Goal: Task Accomplishment & Management: Manage account settings

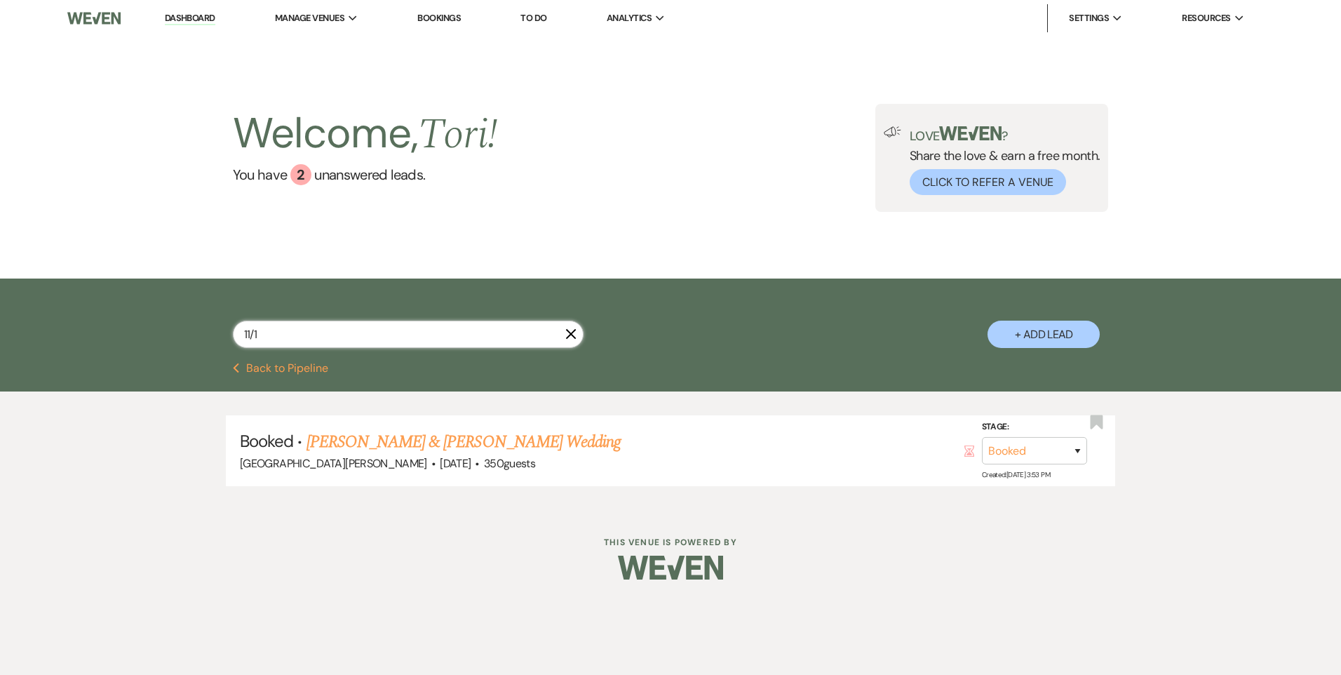
drag, startPoint x: 339, startPoint y: 327, endPoint x: 147, endPoint y: 349, distance: 193.3
click at [146, 349] on div "11/1 X + Add Lead" at bounding box center [670, 320] width 1341 height 84
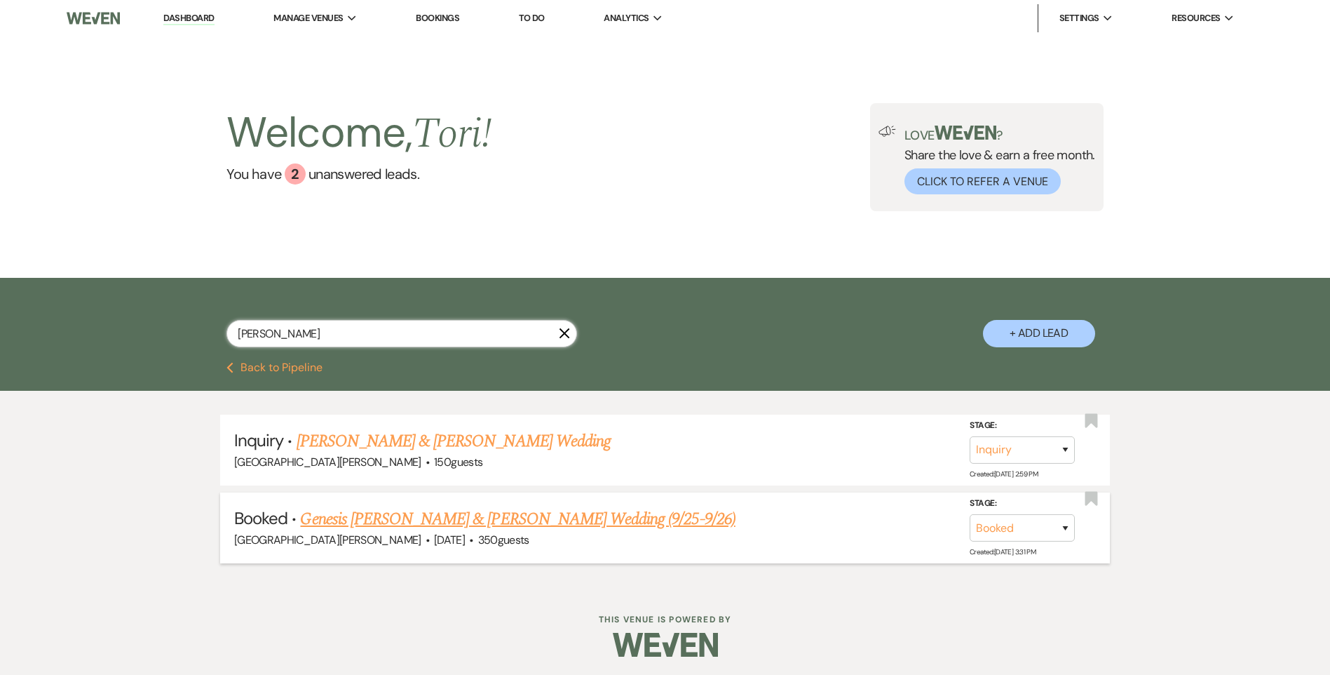
type input "[PERSON_NAME]"
click at [393, 502] on li "Booked · Genesis [PERSON_NAME] & [PERSON_NAME] Wedding (9/25-9/26) [GEOGRAPHIC_…" at bounding box center [665, 527] width 890 height 71
drag, startPoint x: 393, startPoint y: 502, endPoint x: 409, endPoint y: 519, distance: 22.8
click at [409, 522] on link "Genesis [PERSON_NAME] & [PERSON_NAME] Wedding (9/25-9/26)" at bounding box center [517, 518] width 435 height 25
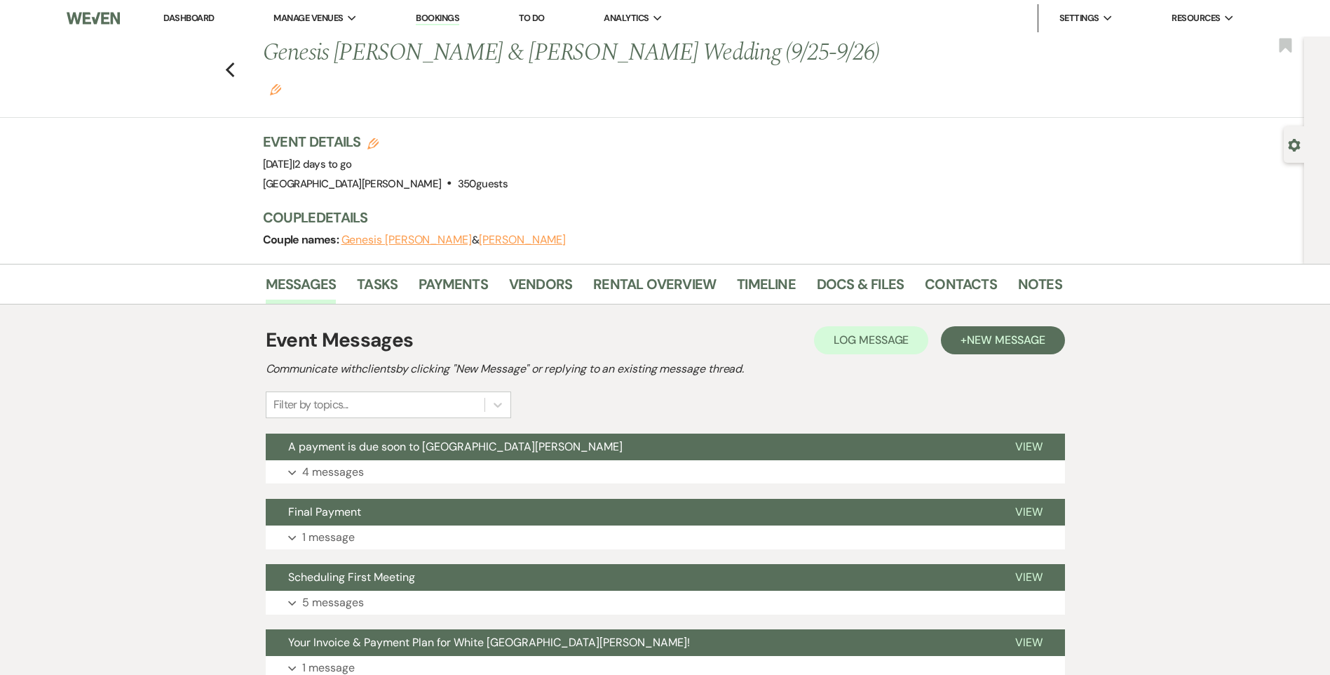
click at [630, 271] on div "Messages Tasks Payments Vendors Rental Overview Timeline Docs & Files Contacts …" at bounding box center [665, 284] width 1330 height 41
click at [636, 273] on link "Rental Overview" at bounding box center [654, 288] width 123 height 31
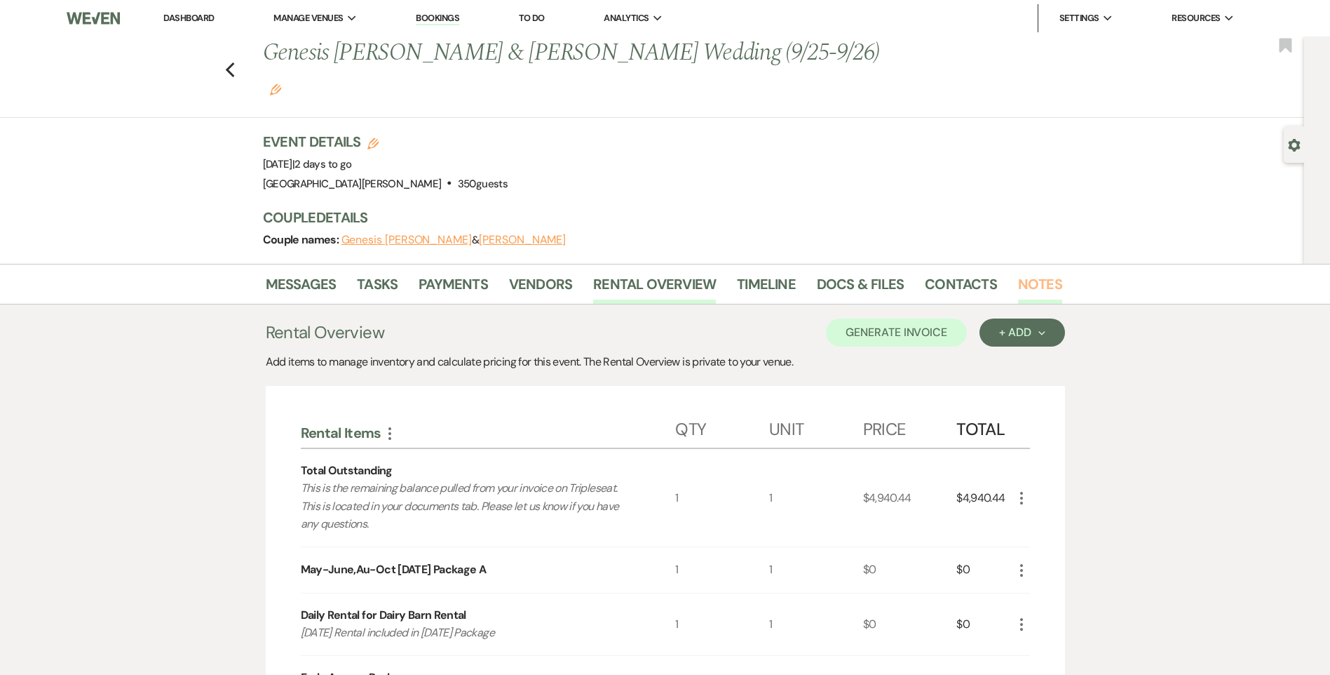
click at [1032, 273] on link "Notes" at bounding box center [1040, 288] width 44 height 31
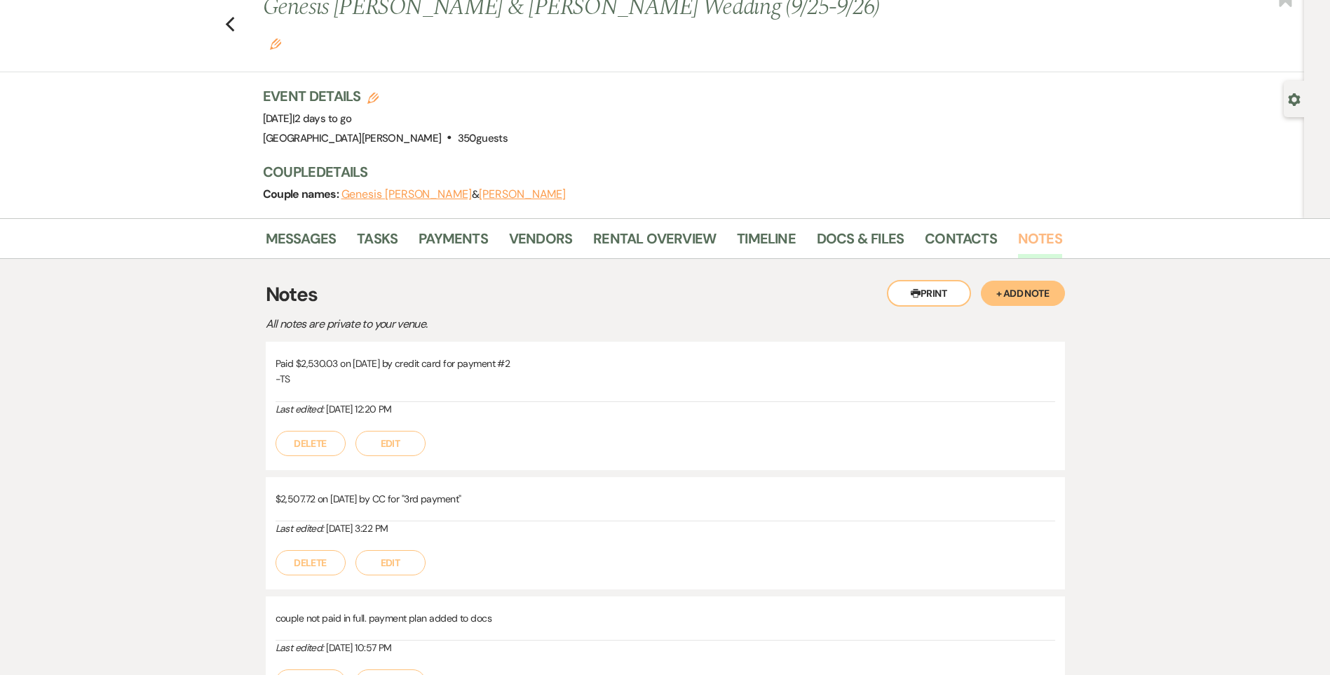
scroll to position [70, 0]
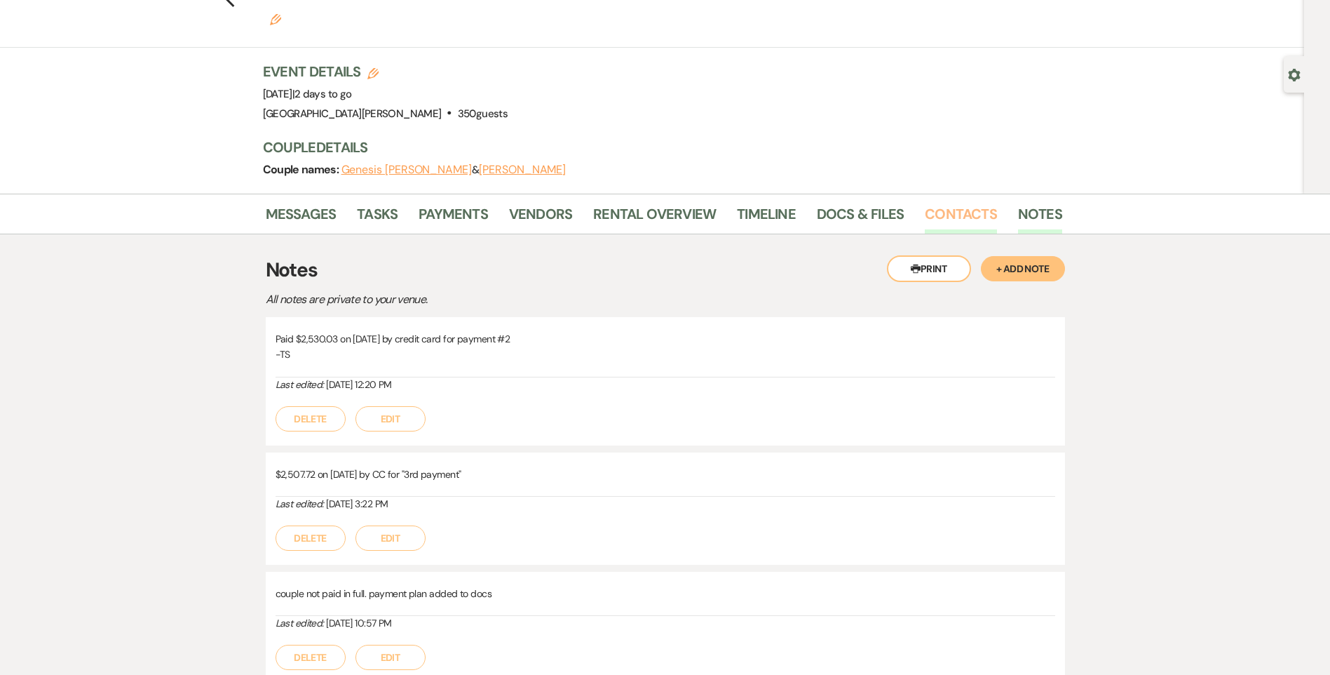
click at [951, 203] on link "Contacts" at bounding box center [961, 218] width 72 height 31
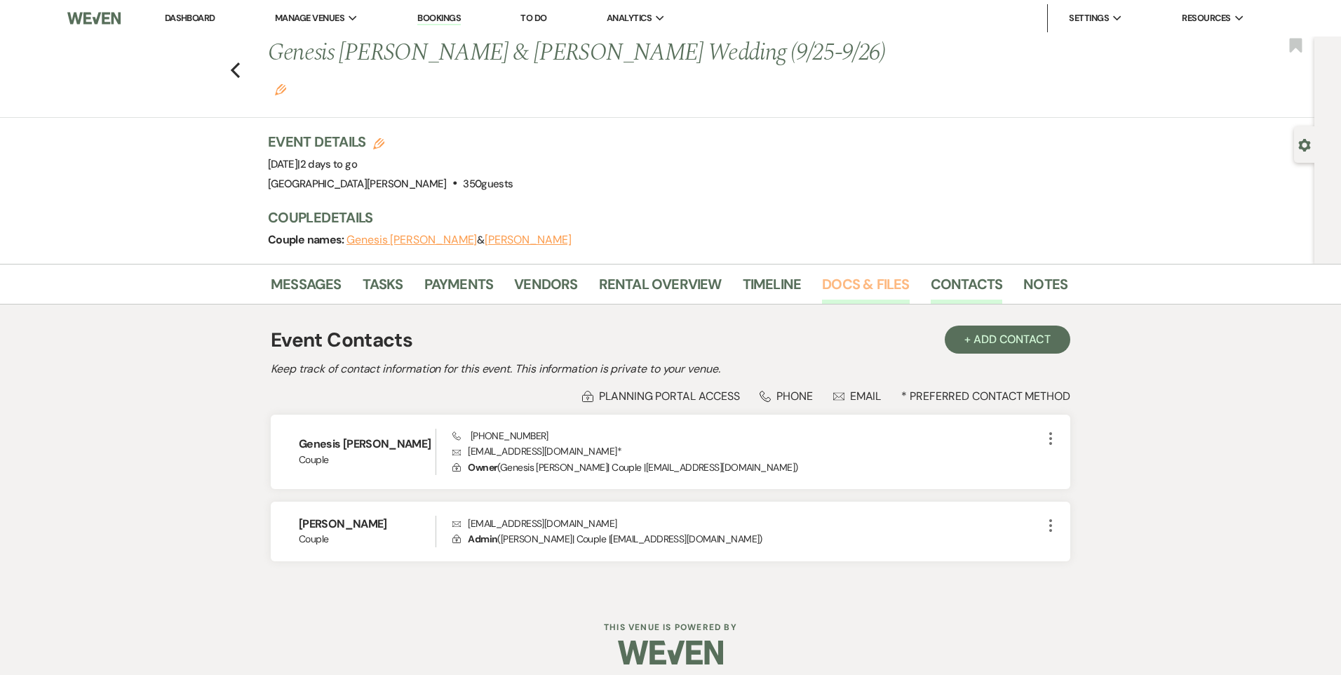
click at [829, 273] on link "Docs & Files" at bounding box center [865, 288] width 87 height 31
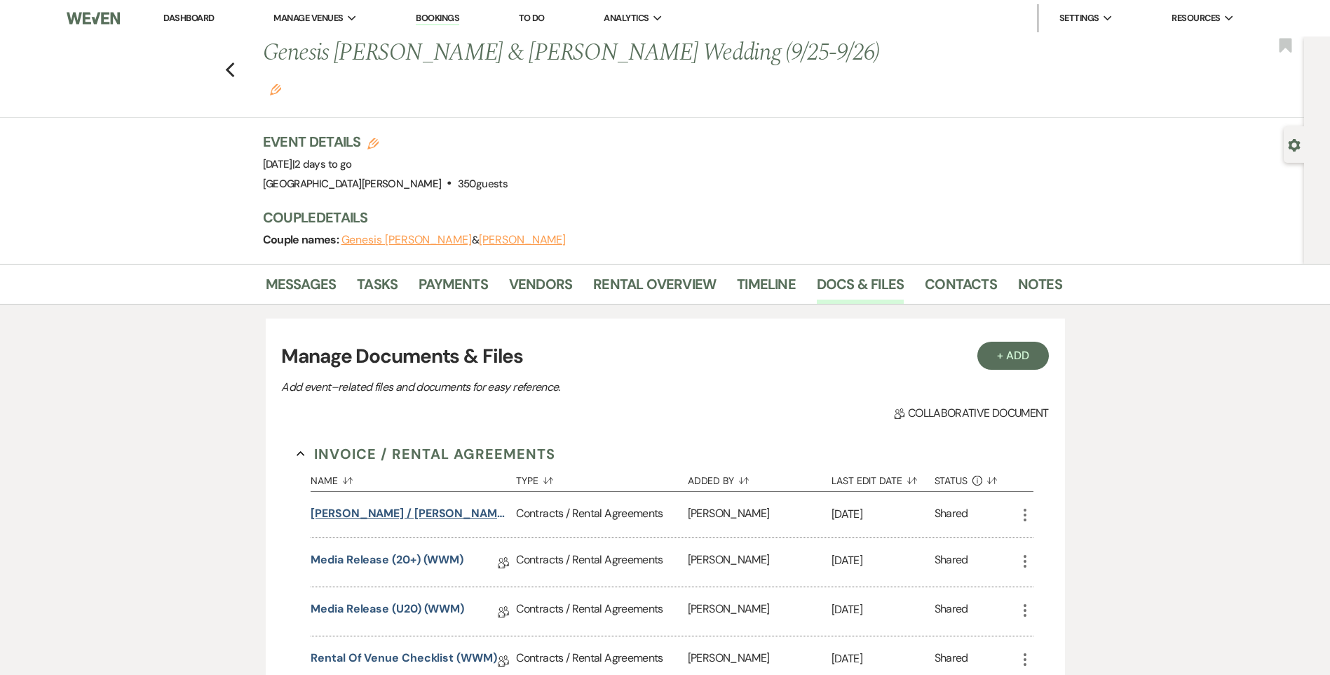
click at [372, 505] on button "[PERSON_NAME] / [PERSON_NAME] Wedding" at bounding box center [411, 513] width 200 height 17
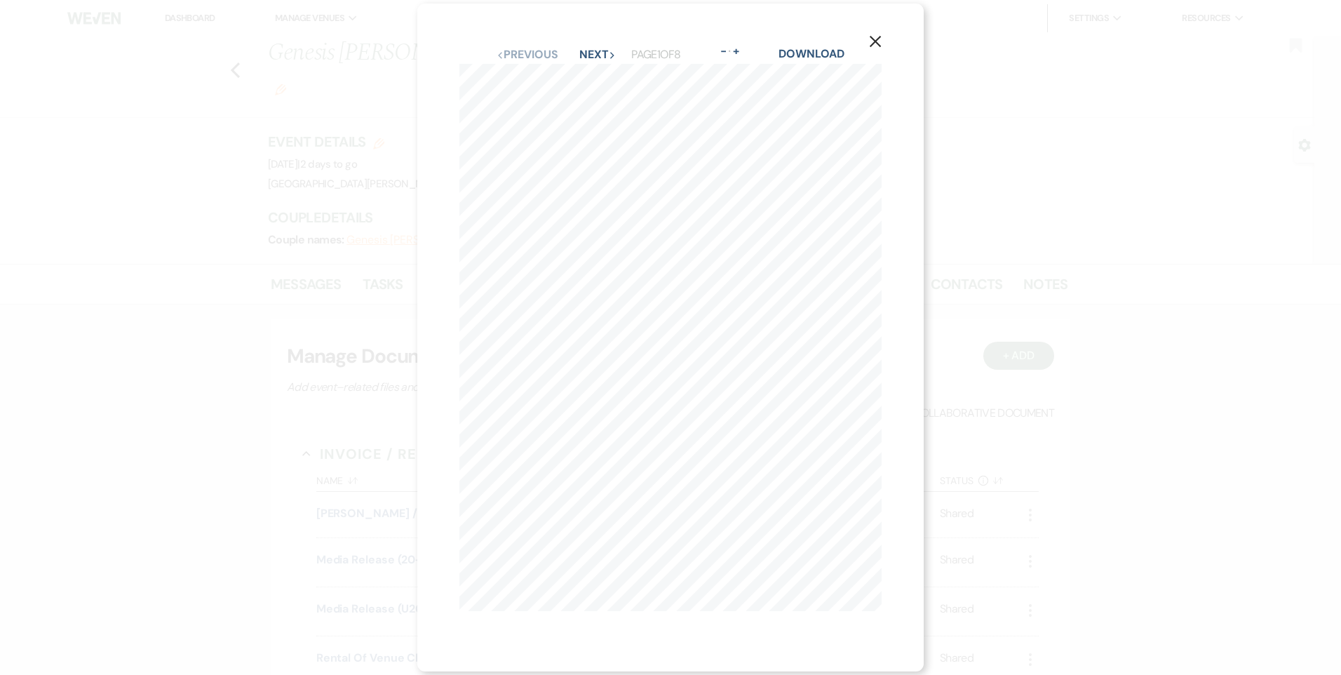
scroll to position [4, 0]
click at [599, 50] on button "Next Next" at bounding box center [597, 54] width 36 height 11
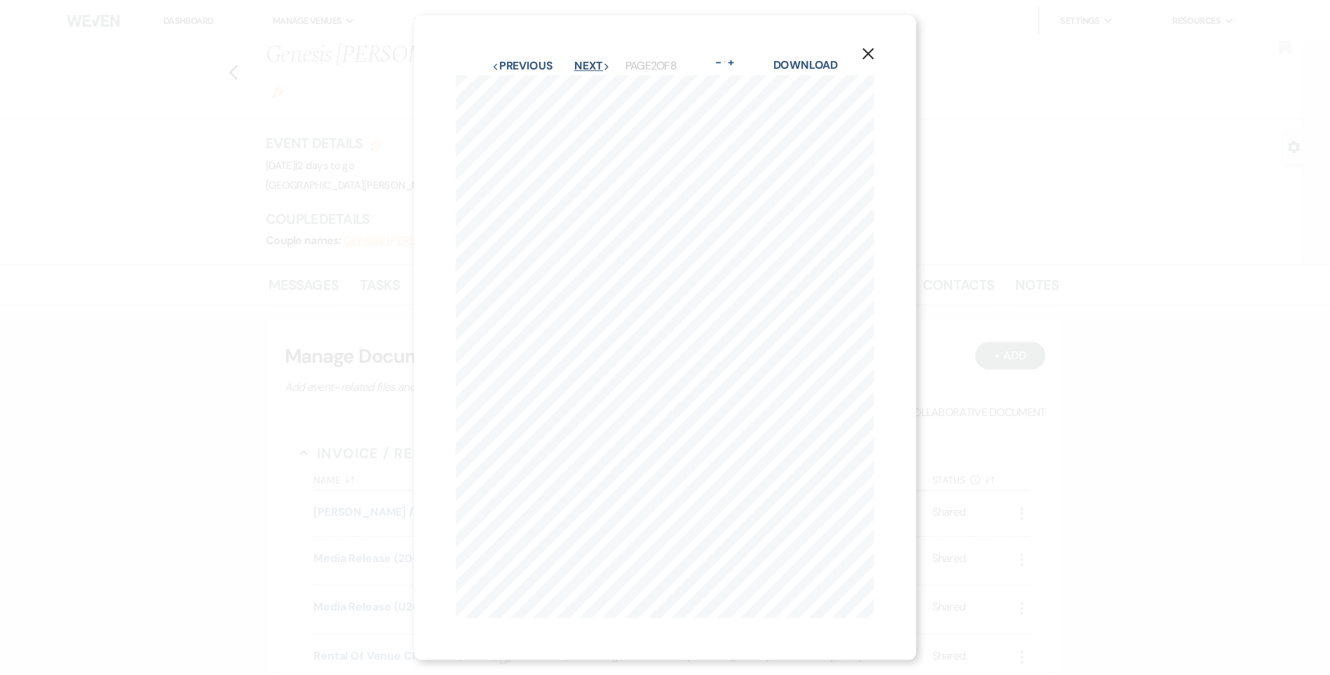
scroll to position [0, 0]
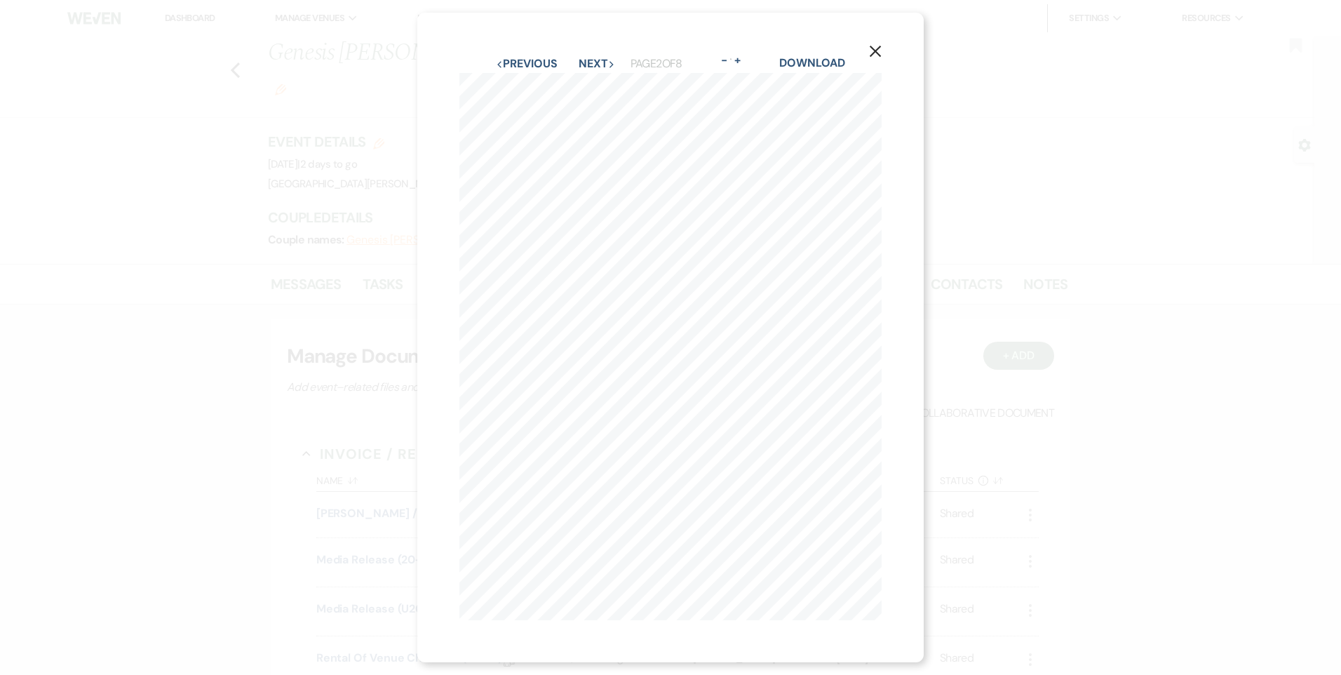
click at [1042, 224] on div "X Previous Previous Next Next Page 2 of 8 - Zoom + Download" at bounding box center [670, 337] width 1341 height 675
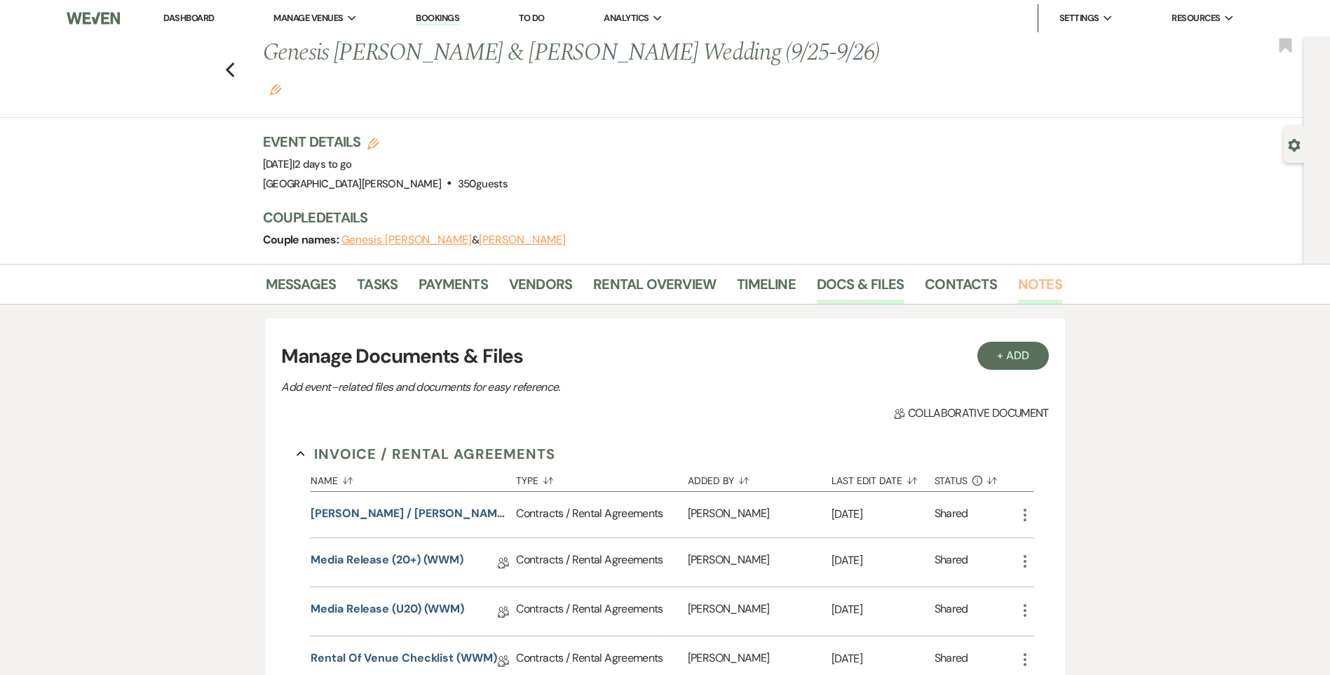
click at [1021, 273] on link "Notes" at bounding box center [1040, 288] width 44 height 31
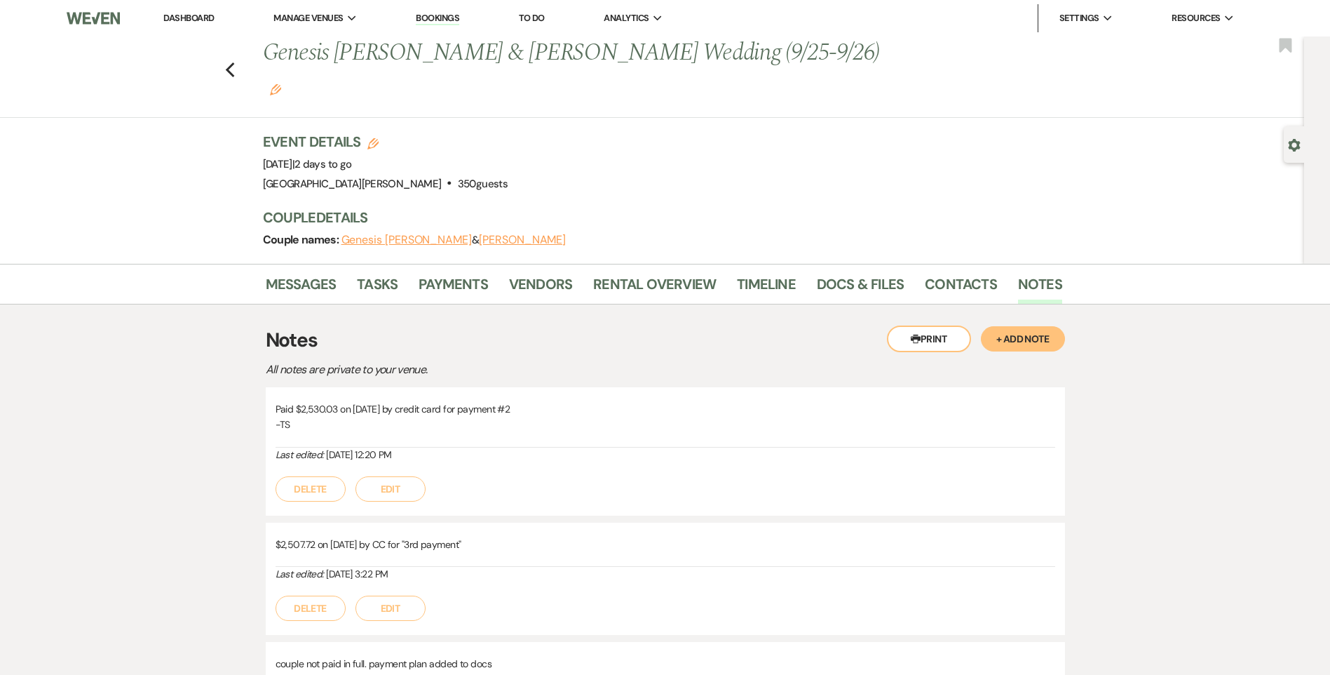
click at [1016, 326] on button "+ Add Note" at bounding box center [1023, 338] width 84 height 25
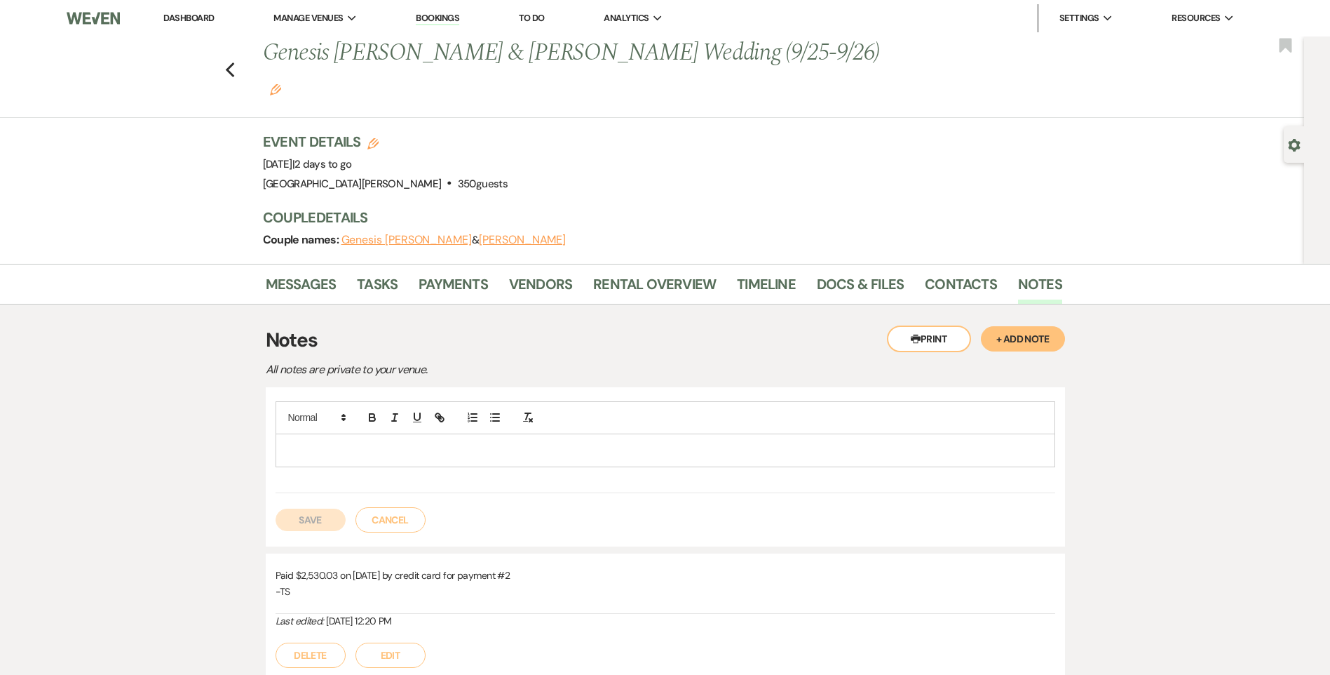
click at [556, 434] on div at bounding box center [665, 450] width 778 height 32
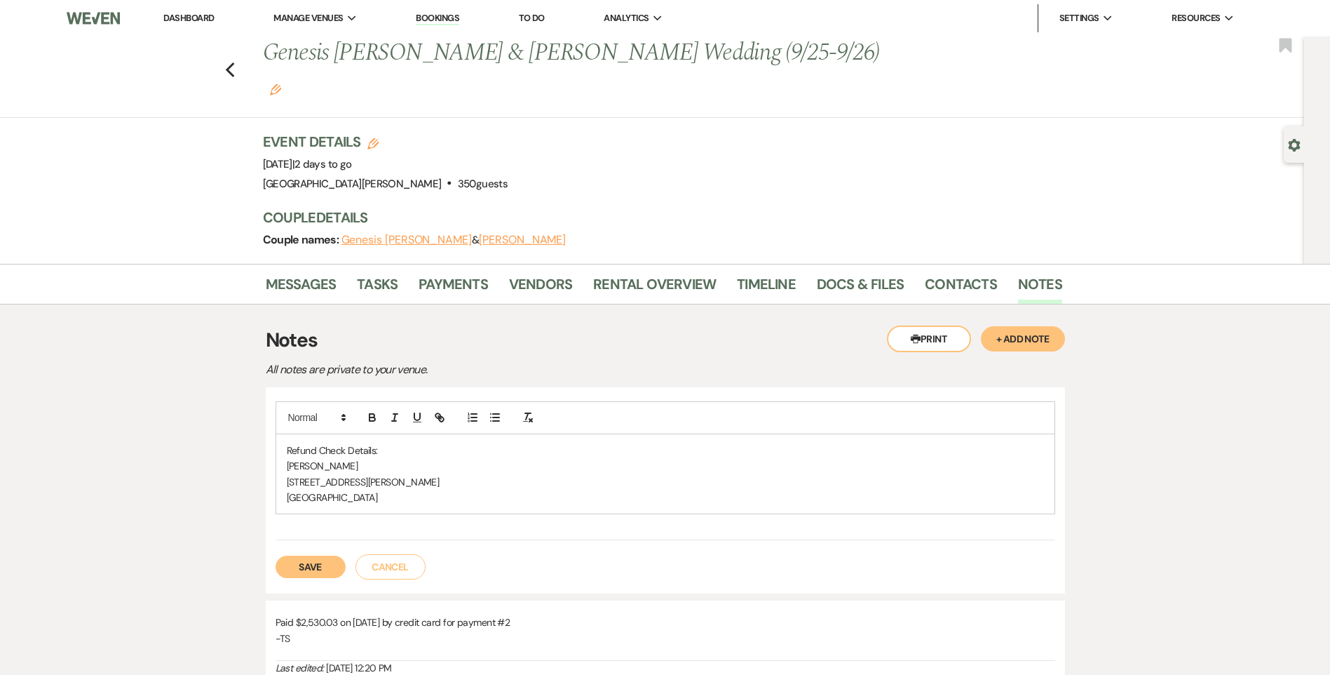
click at [334, 555] on button "Save" at bounding box center [311, 566] width 70 height 22
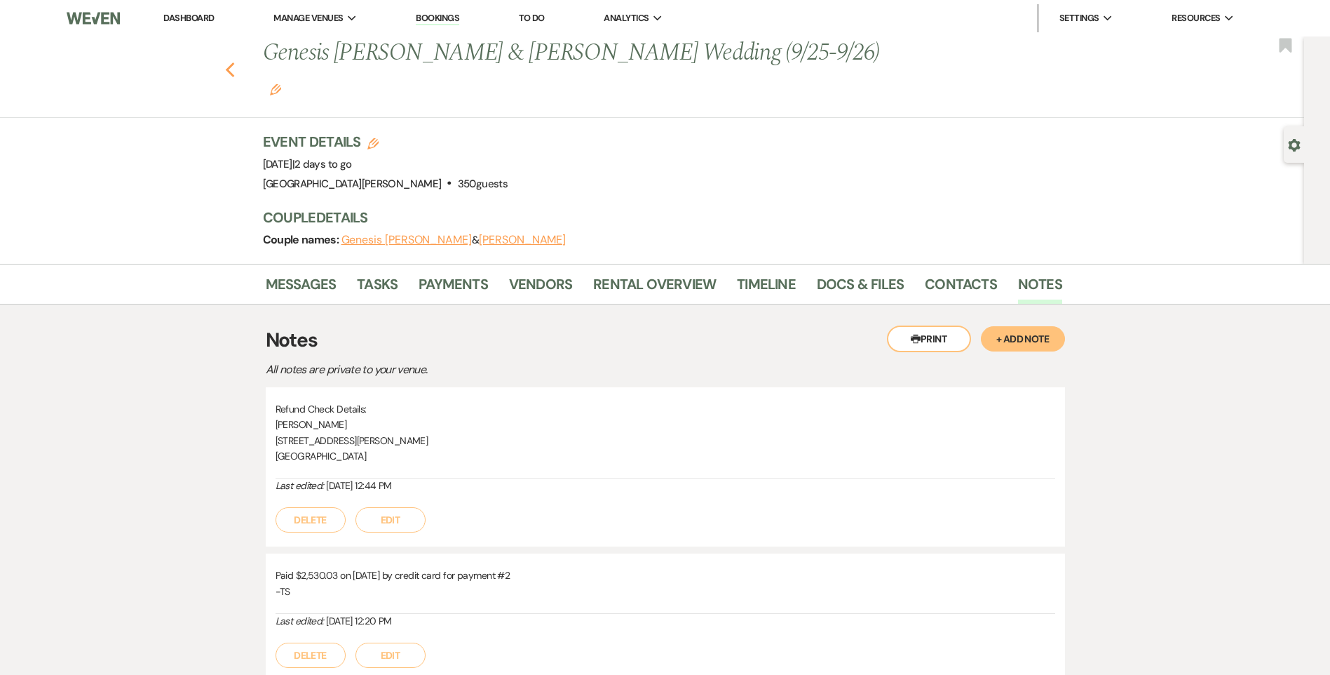
click at [235, 62] on icon "Previous" at bounding box center [230, 70] width 11 height 17
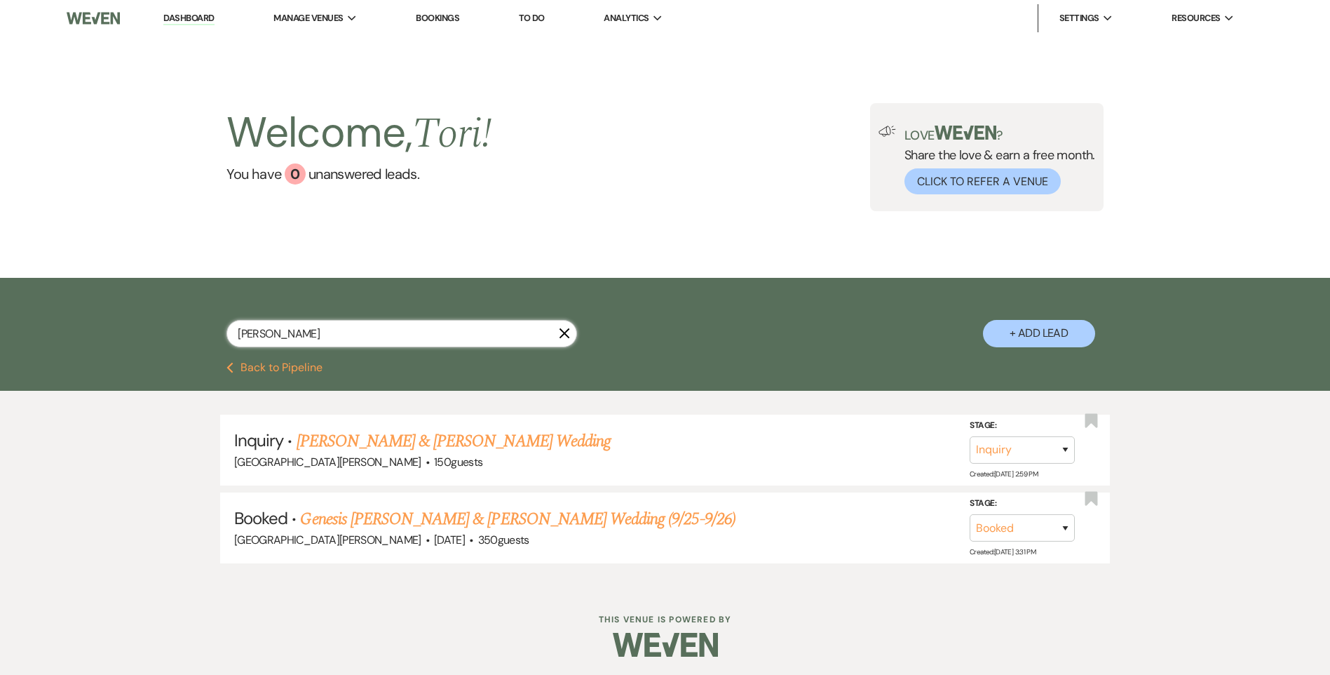
drag, startPoint x: 314, startPoint y: 329, endPoint x: 192, endPoint y: 331, distance: 122.0
click at [192, 331] on div "[PERSON_NAME] X + Add Lead" at bounding box center [666, 322] width 1010 height 74
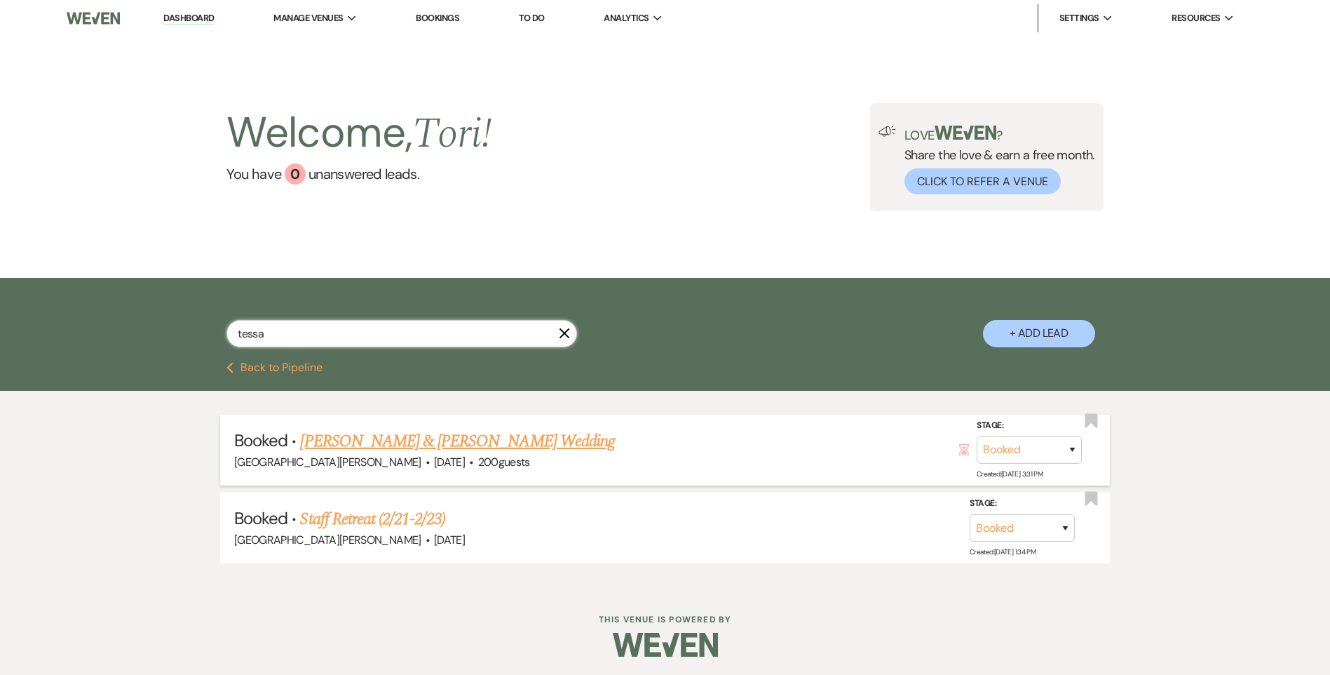
type input "tessa"
click at [363, 442] on link "[PERSON_NAME] & [PERSON_NAME] Wedding" at bounding box center [457, 440] width 314 height 25
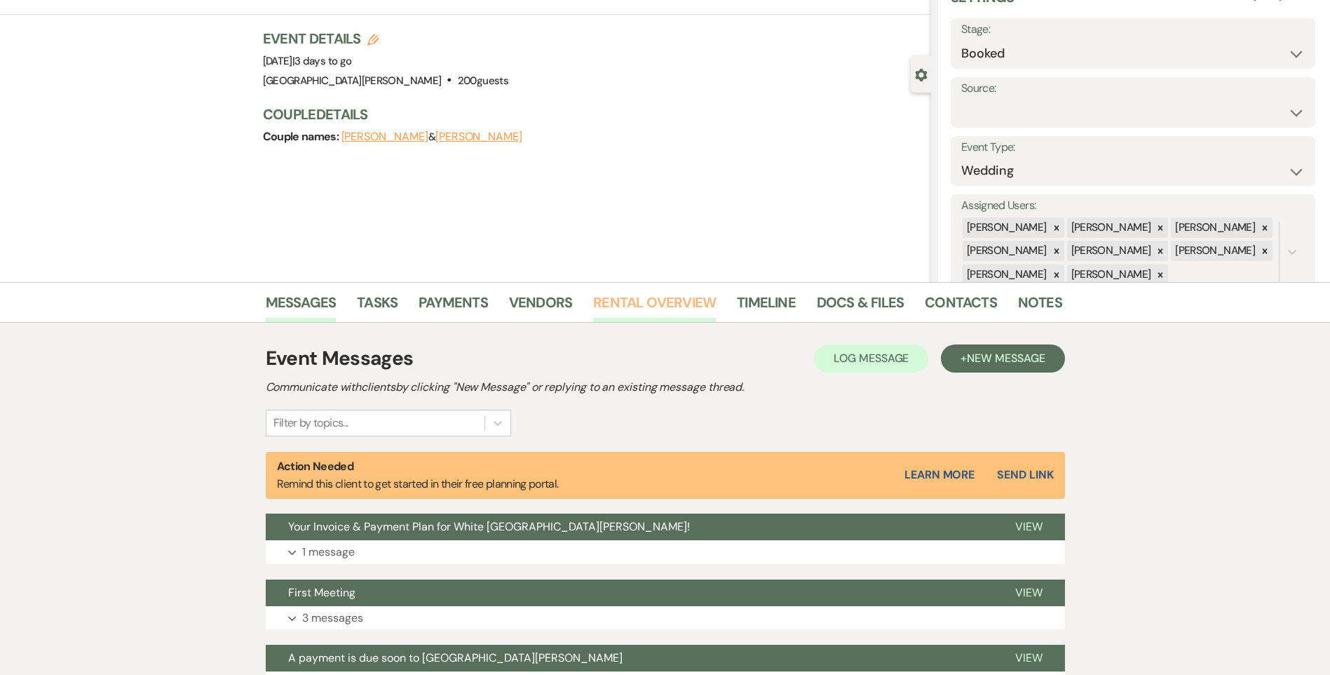
click at [655, 314] on link "Rental Overview" at bounding box center [654, 306] width 123 height 31
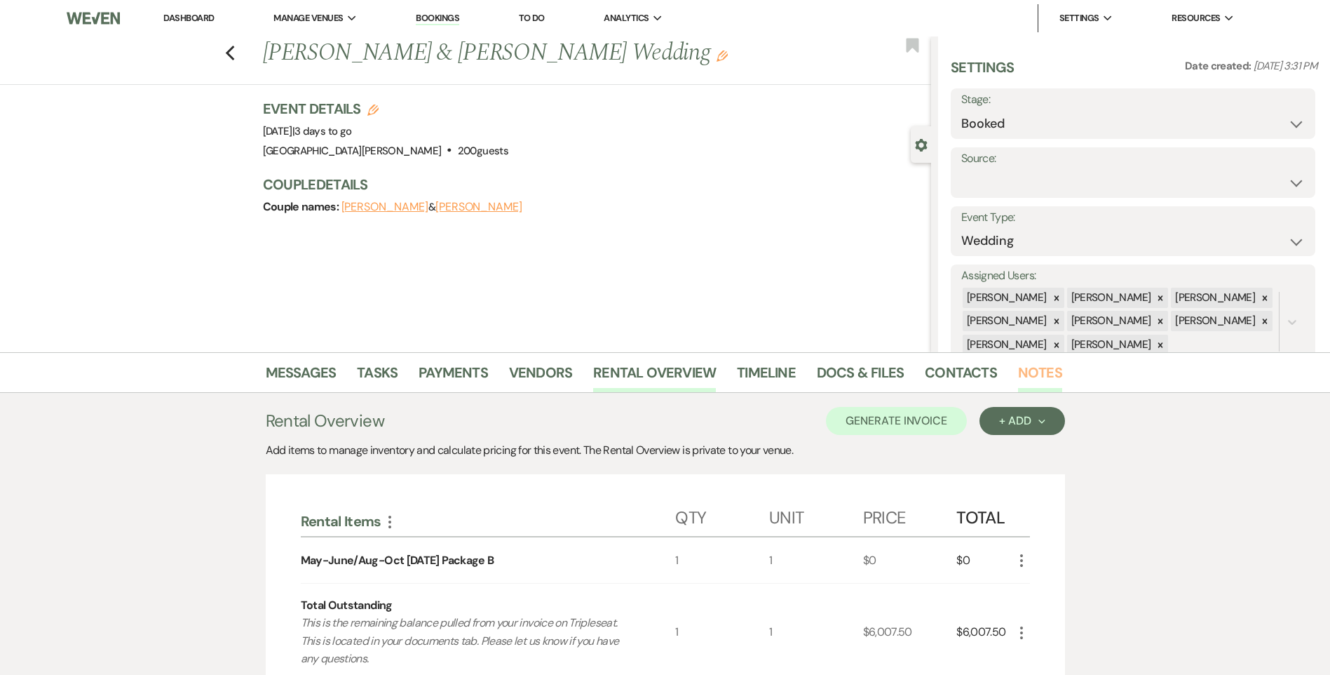
click at [1041, 374] on link "Notes" at bounding box center [1040, 376] width 44 height 31
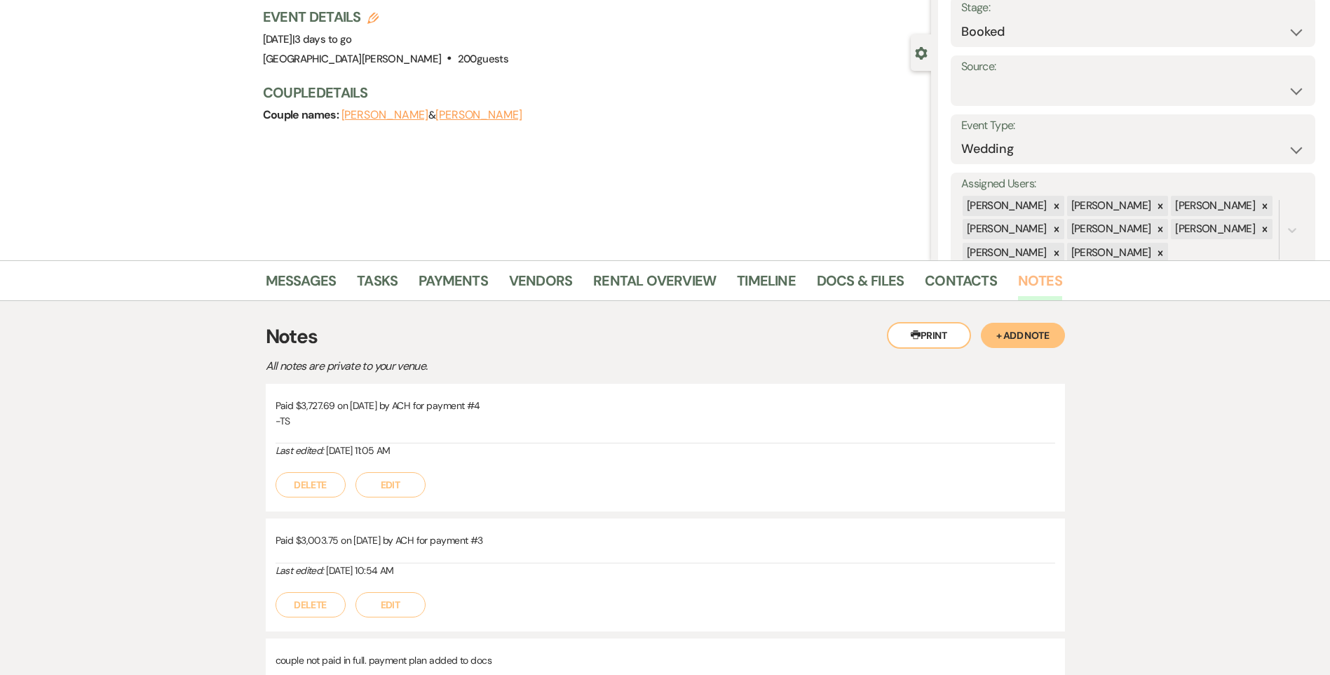
scroll to position [70, 0]
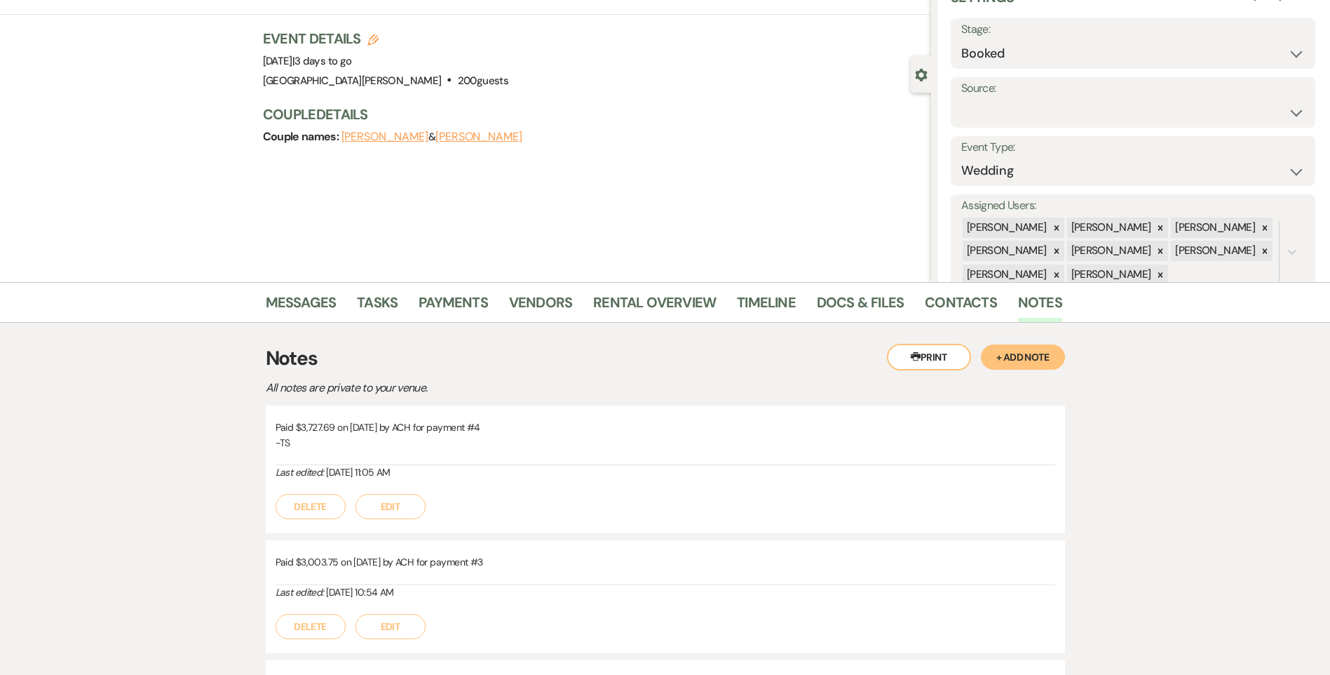
click at [1014, 346] on button "+ Add Note" at bounding box center [1023, 356] width 84 height 25
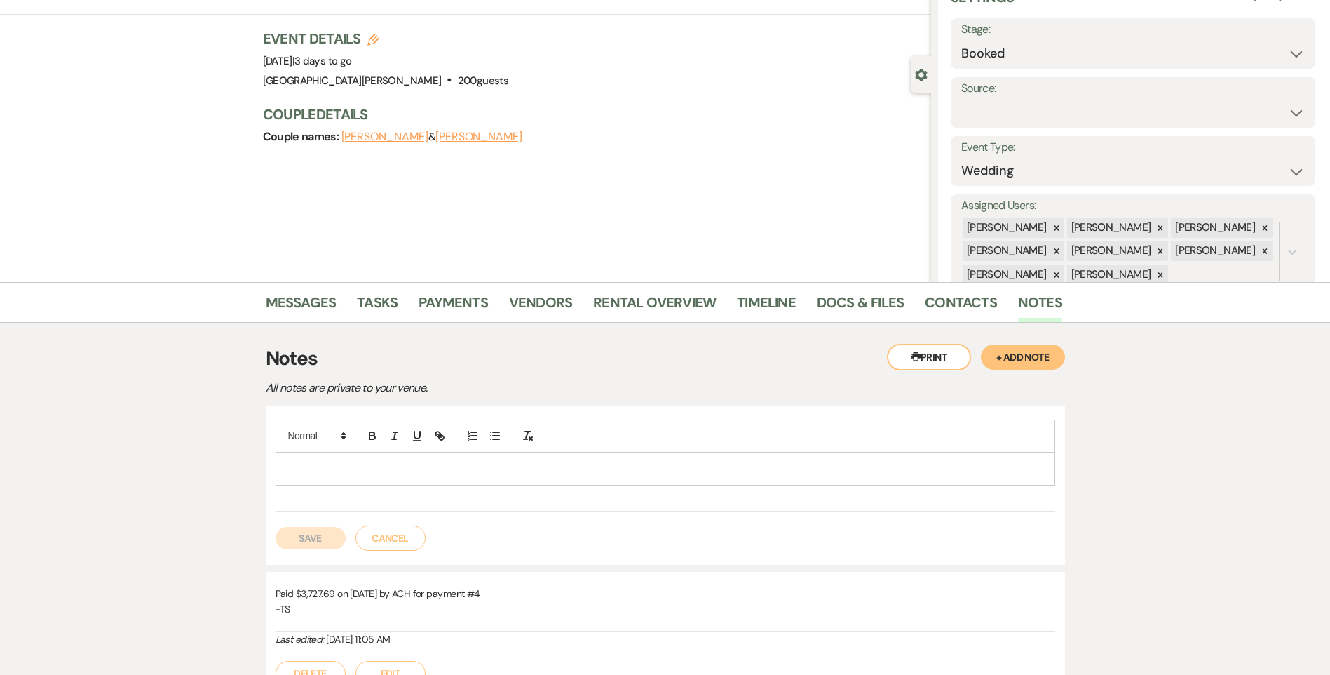
click at [548, 465] on p at bounding box center [665, 468] width 757 height 15
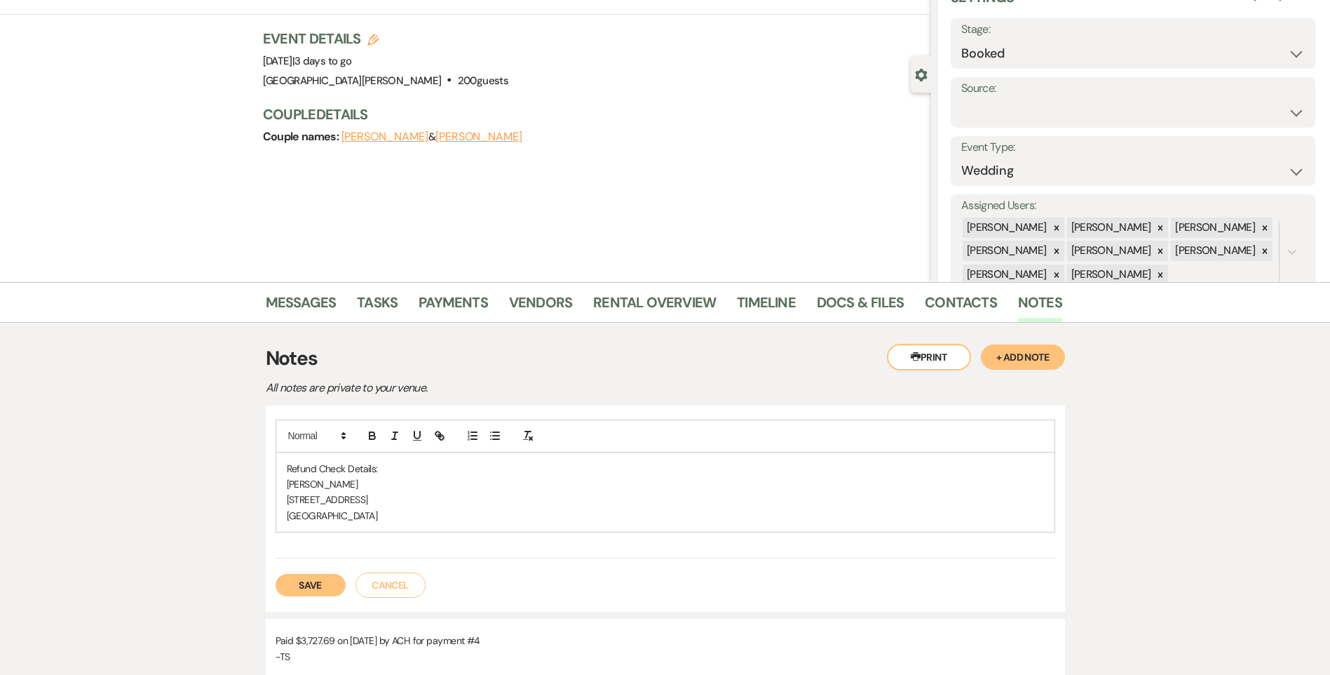
click at [309, 592] on button "Save" at bounding box center [311, 585] width 70 height 22
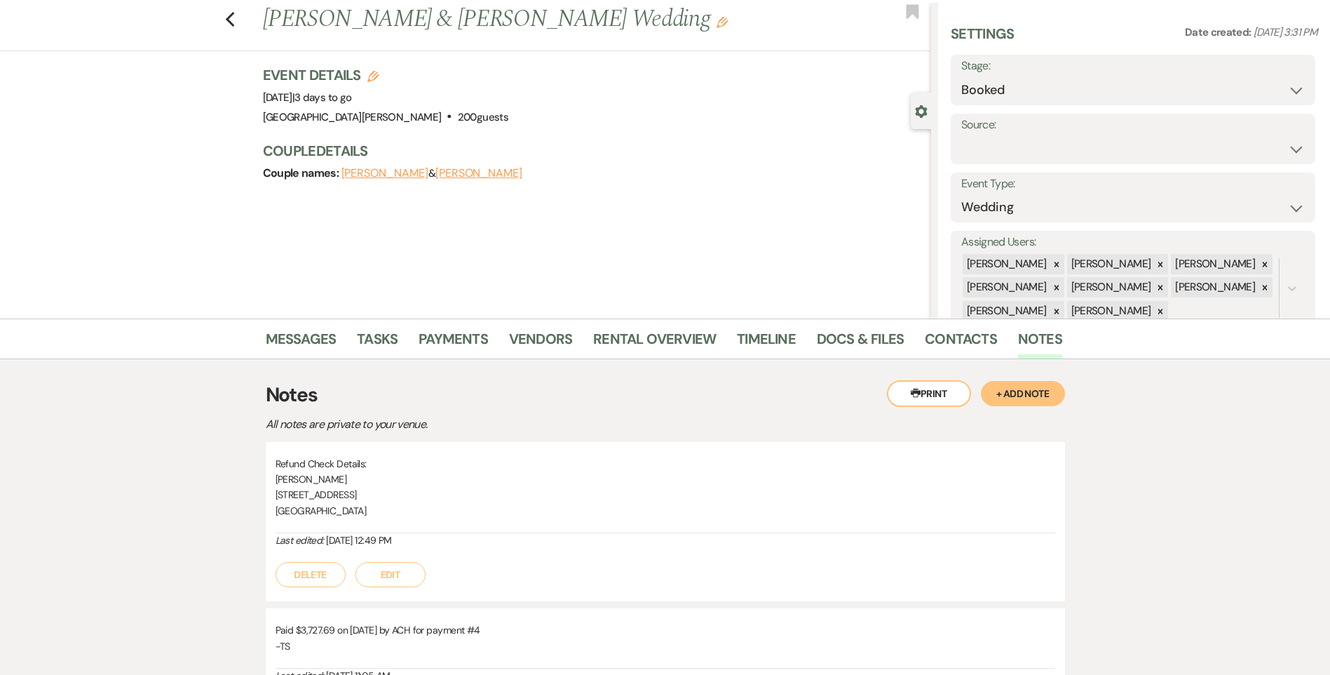
scroll to position [0, 0]
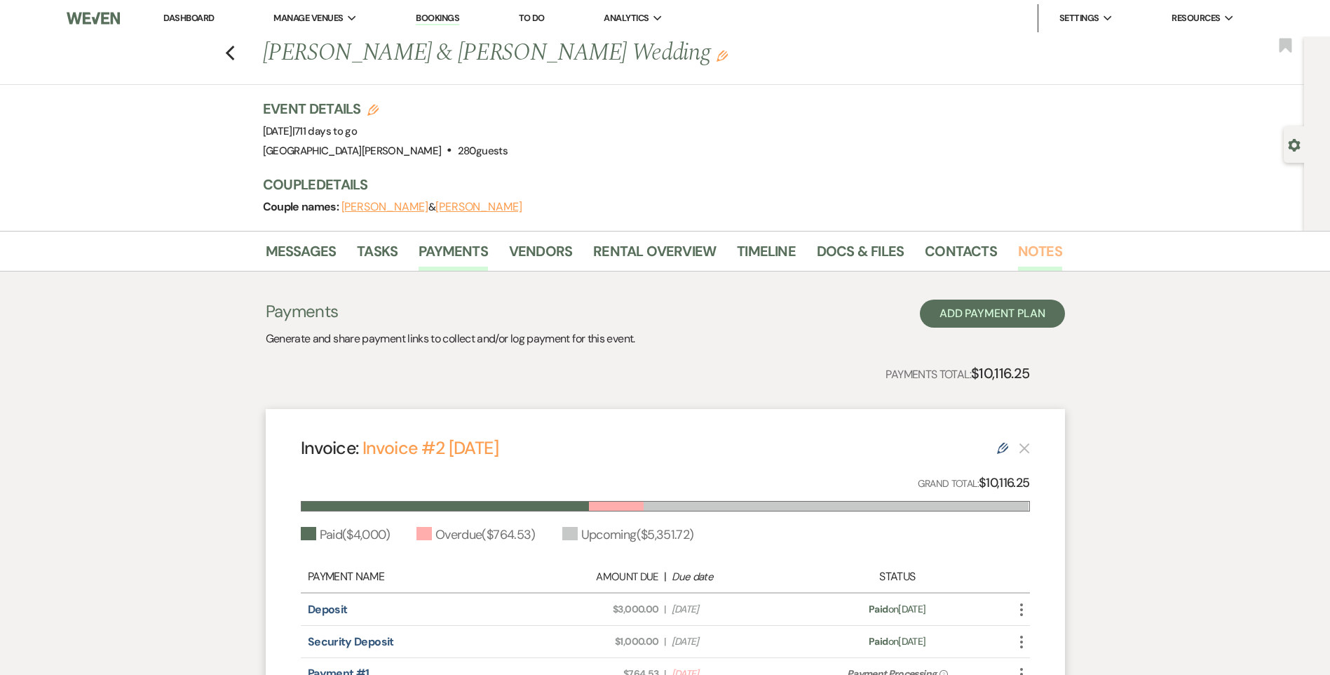
click at [1052, 244] on link "Notes" at bounding box center [1040, 255] width 44 height 31
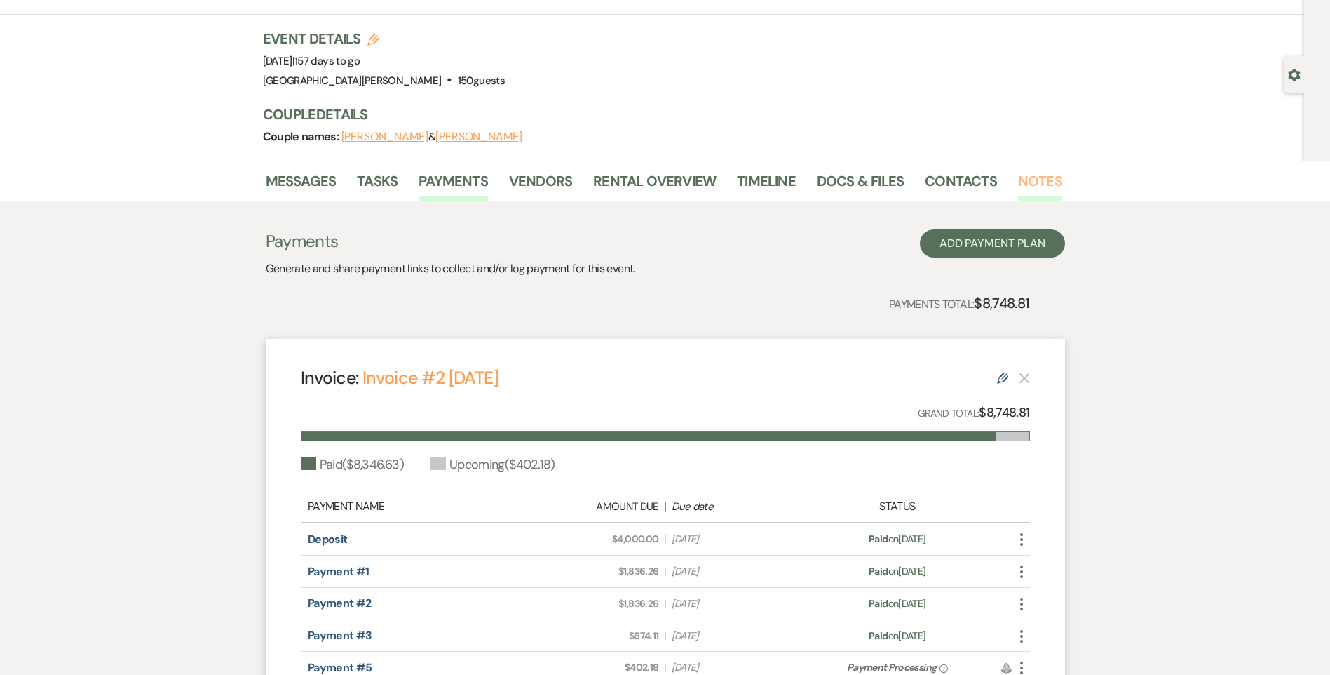
scroll to position [140, 0]
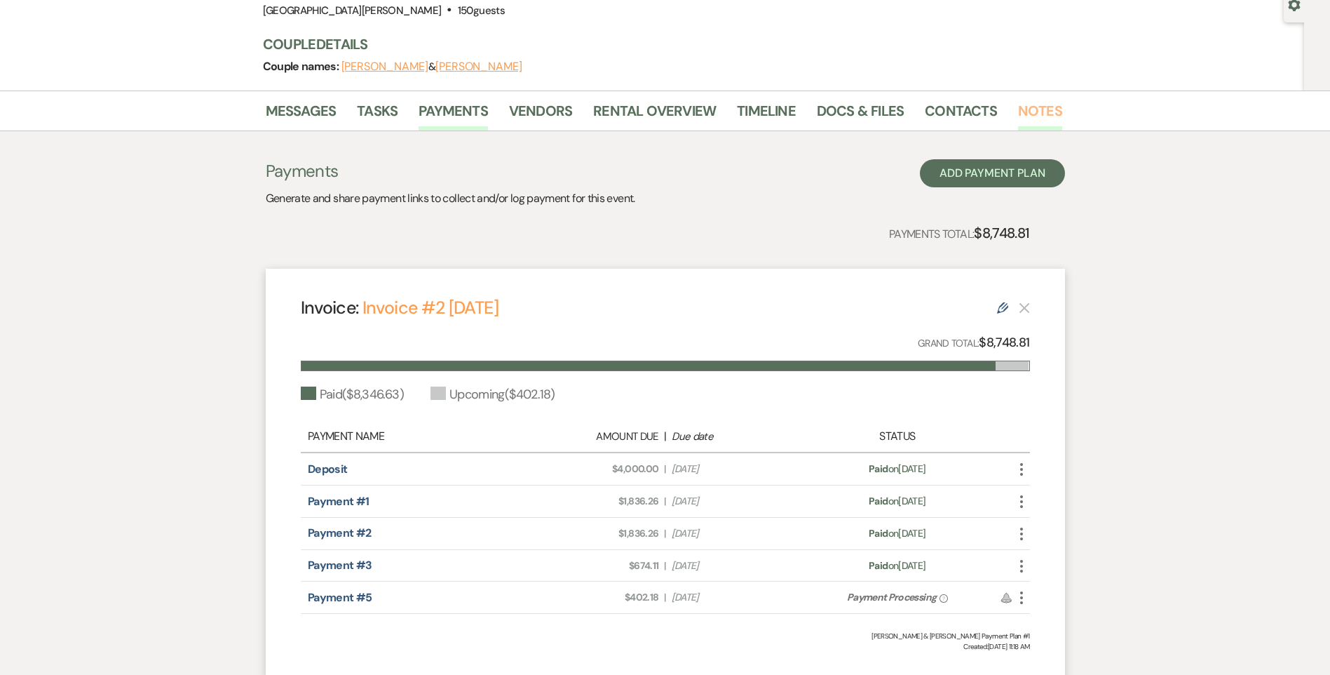
click at [1036, 114] on link "Notes" at bounding box center [1040, 115] width 44 height 31
